Goal: Information Seeking & Learning: Learn about a topic

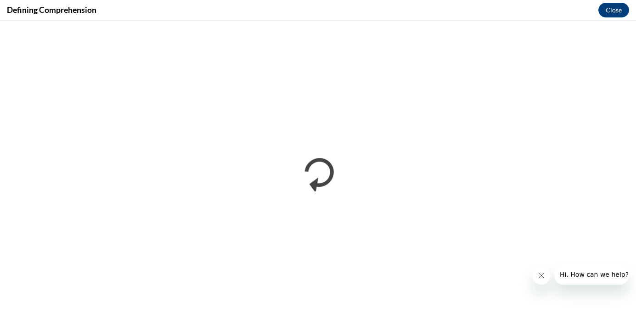
click at [542, 271] on button "Close message from company" at bounding box center [541, 275] width 18 height 18
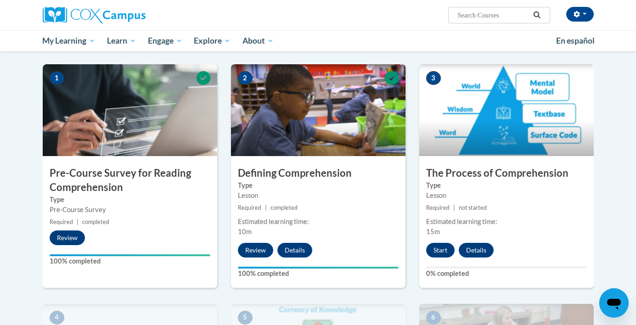
scroll to position [178, 0]
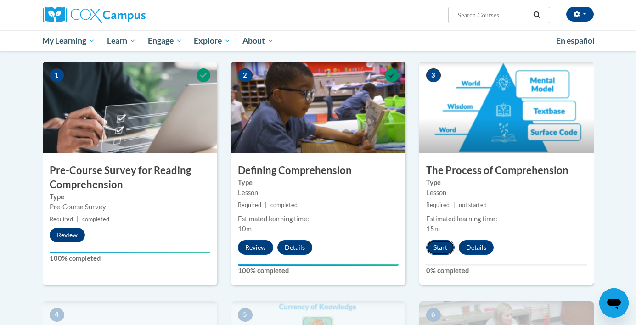
click at [439, 248] on button "Start" at bounding box center [440, 247] width 28 height 15
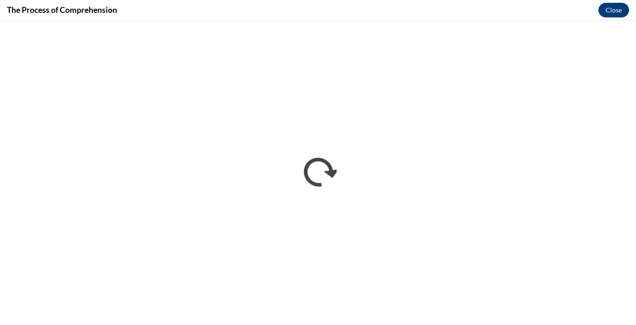
scroll to position [0, 0]
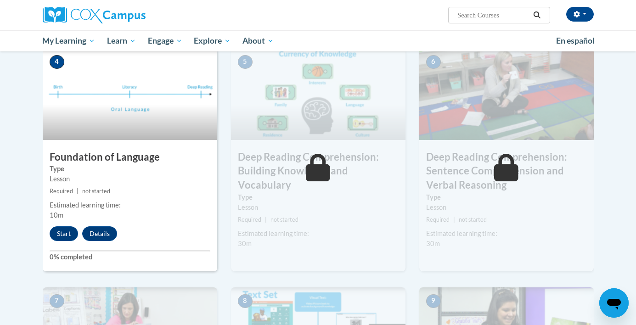
scroll to position [433, 0]
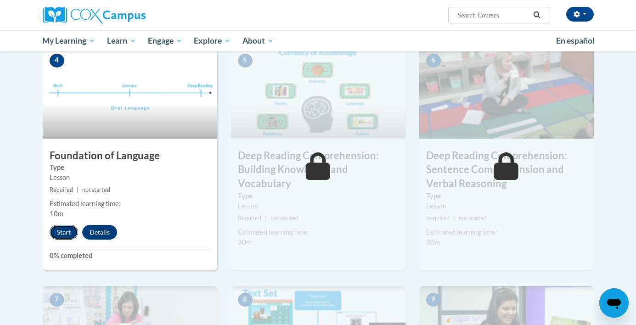
click at [68, 233] on button "Start" at bounding box center [64, 232] width 28 height 15
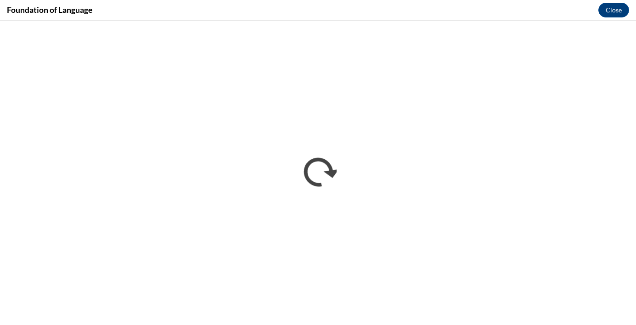
scroll to position [0, 0]
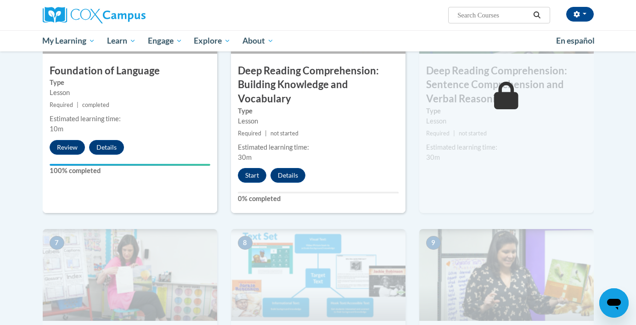
scroll to position [521, 0]
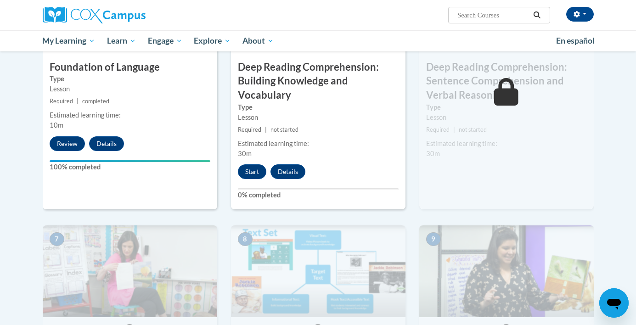
click at [237, 172] on div "Start Details Feedback" at bounding box center [274, 171] width 86 height 15
click at [248, 173] on button "Start" at bounding box center [252, 171] width 28 height 15
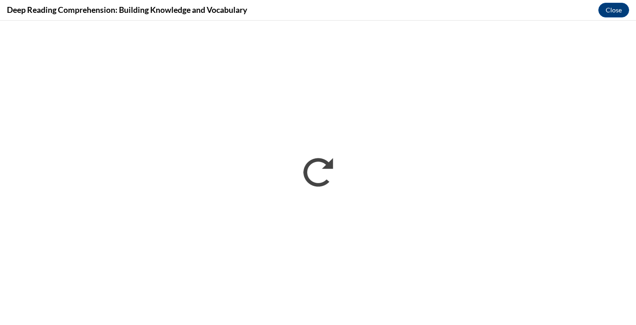
scroll to position [0, 0]
